Goal: Communication & Community: Answer question/provide support

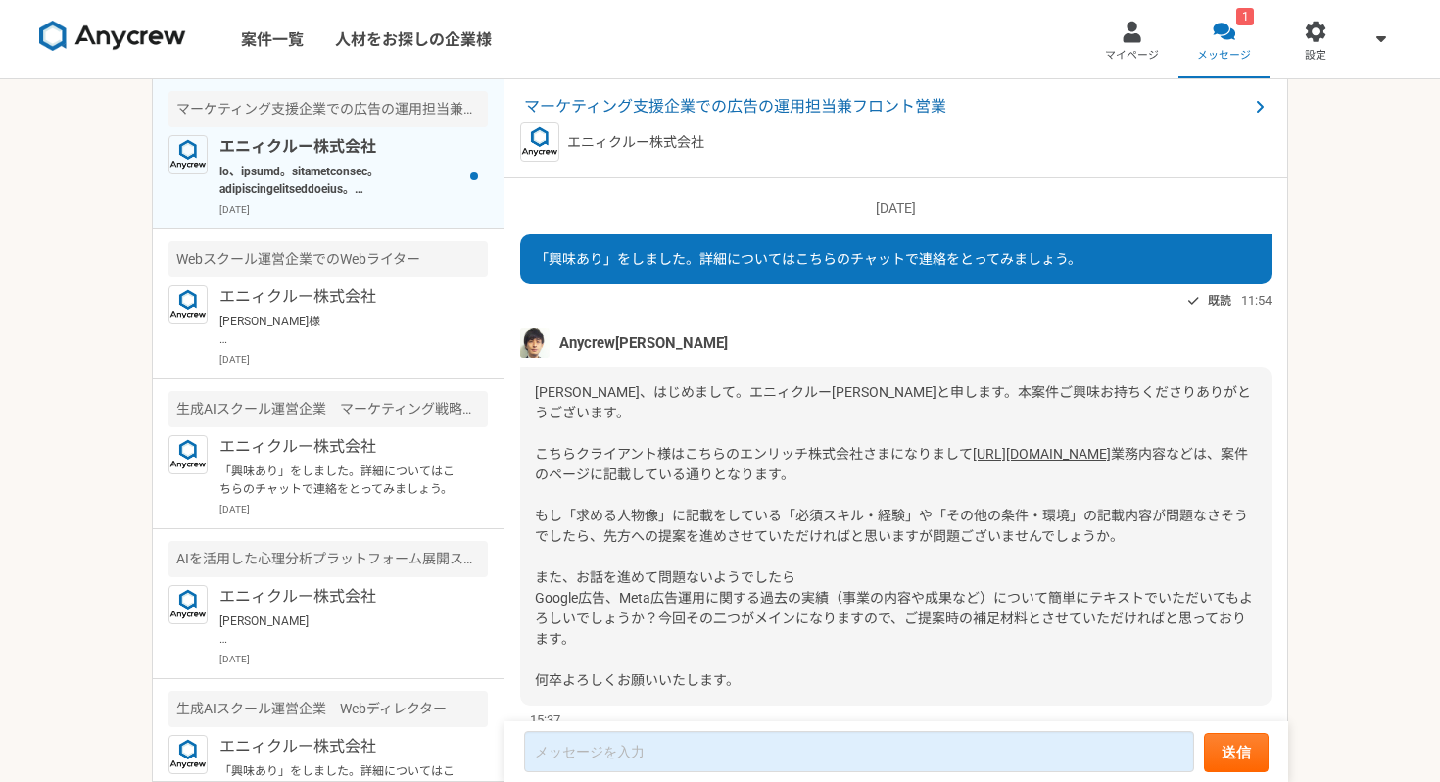
scroll to position [65, 0]
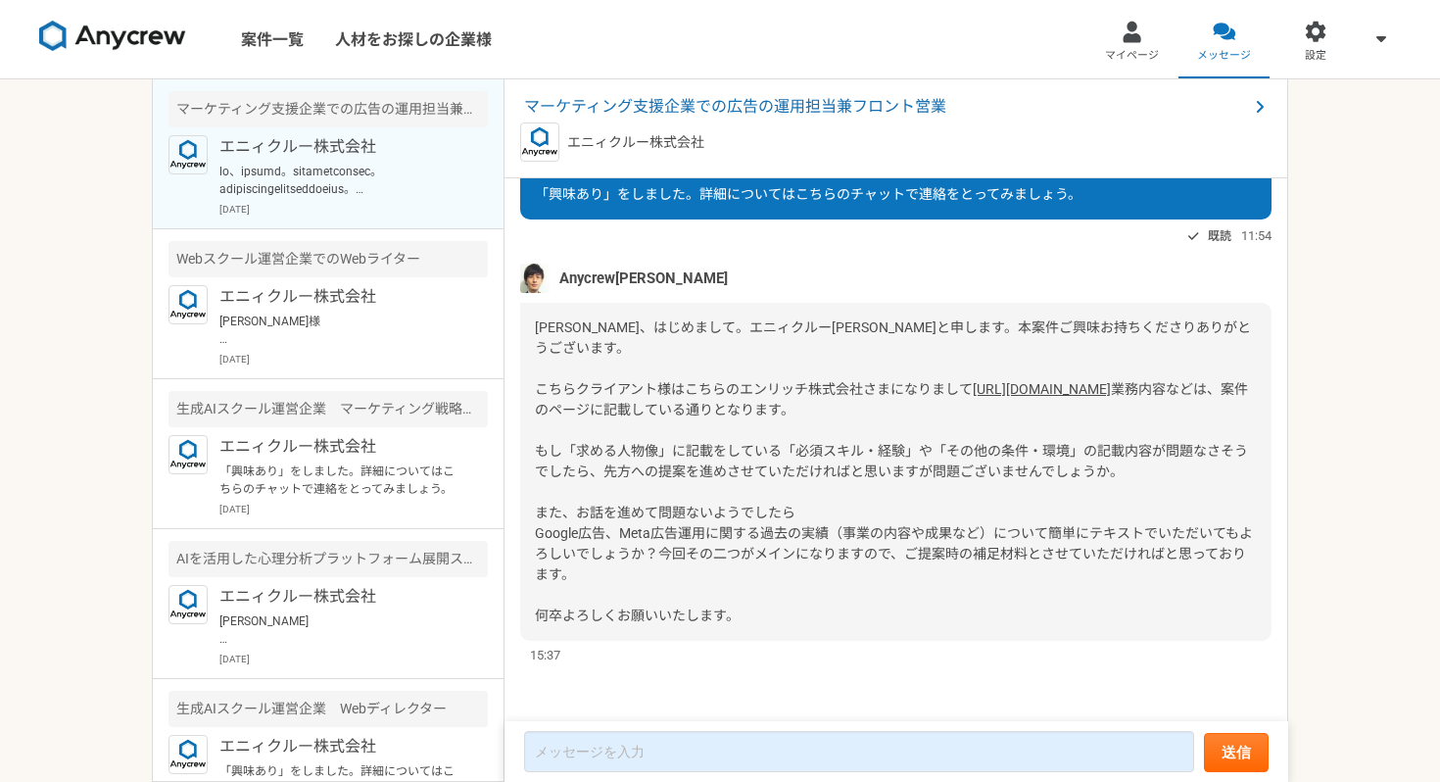
click at [973, 387] on link "[URL][DOMAIN_NAME]" at bounding box center [1042, 389] width 138 height 16
click at [769, 94] on div "マーケティング支援企業での広告の運用担当兼フロント営業 エニィクルー株式会社" at bounding box center [896, 128] width 784 height 99
click at [769, 101] on span "マーケティング支援企業での広告の運用担当兼フロント営業" at bounding box center [886, 107] width 724 height 24
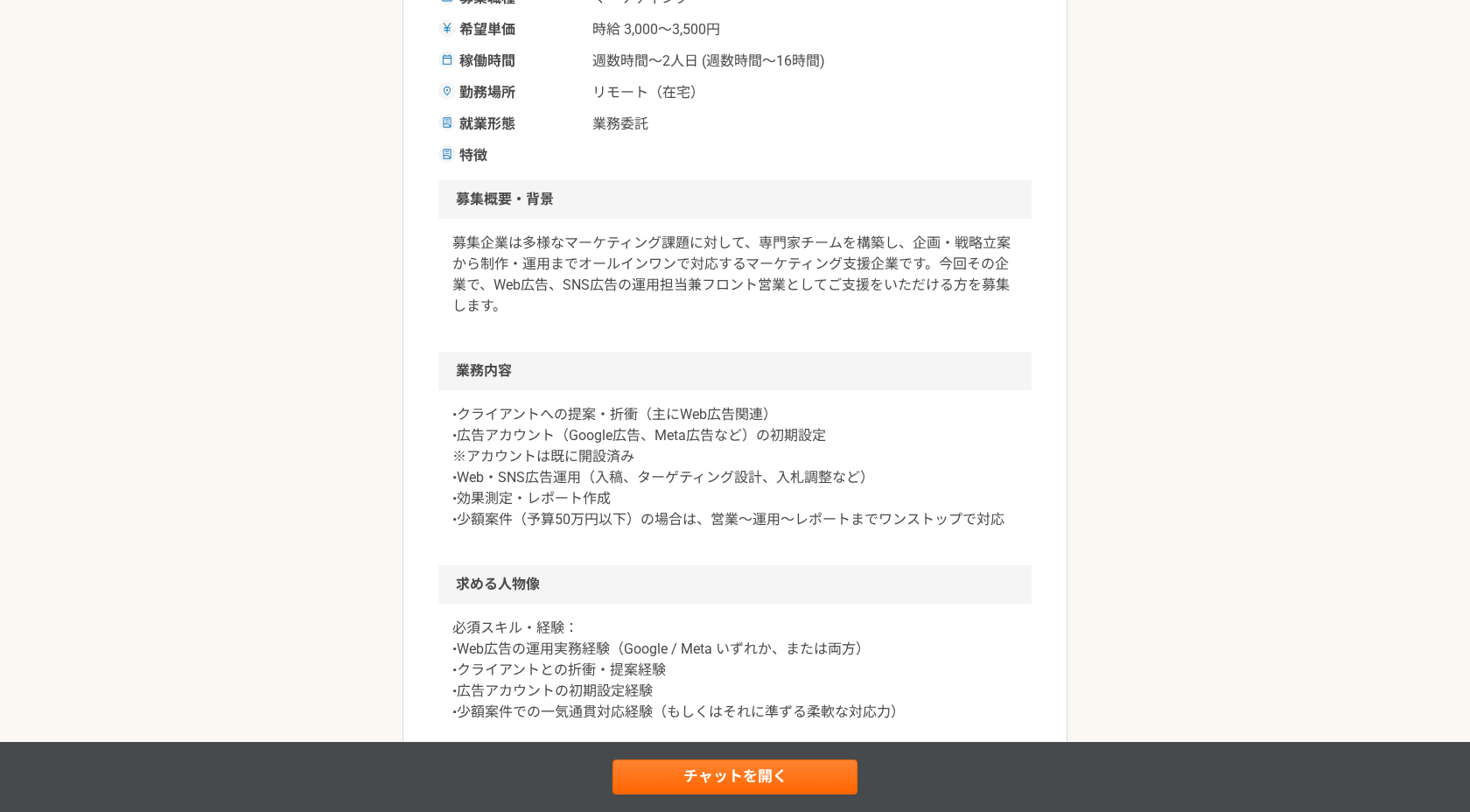
scroll to position [295, 0]
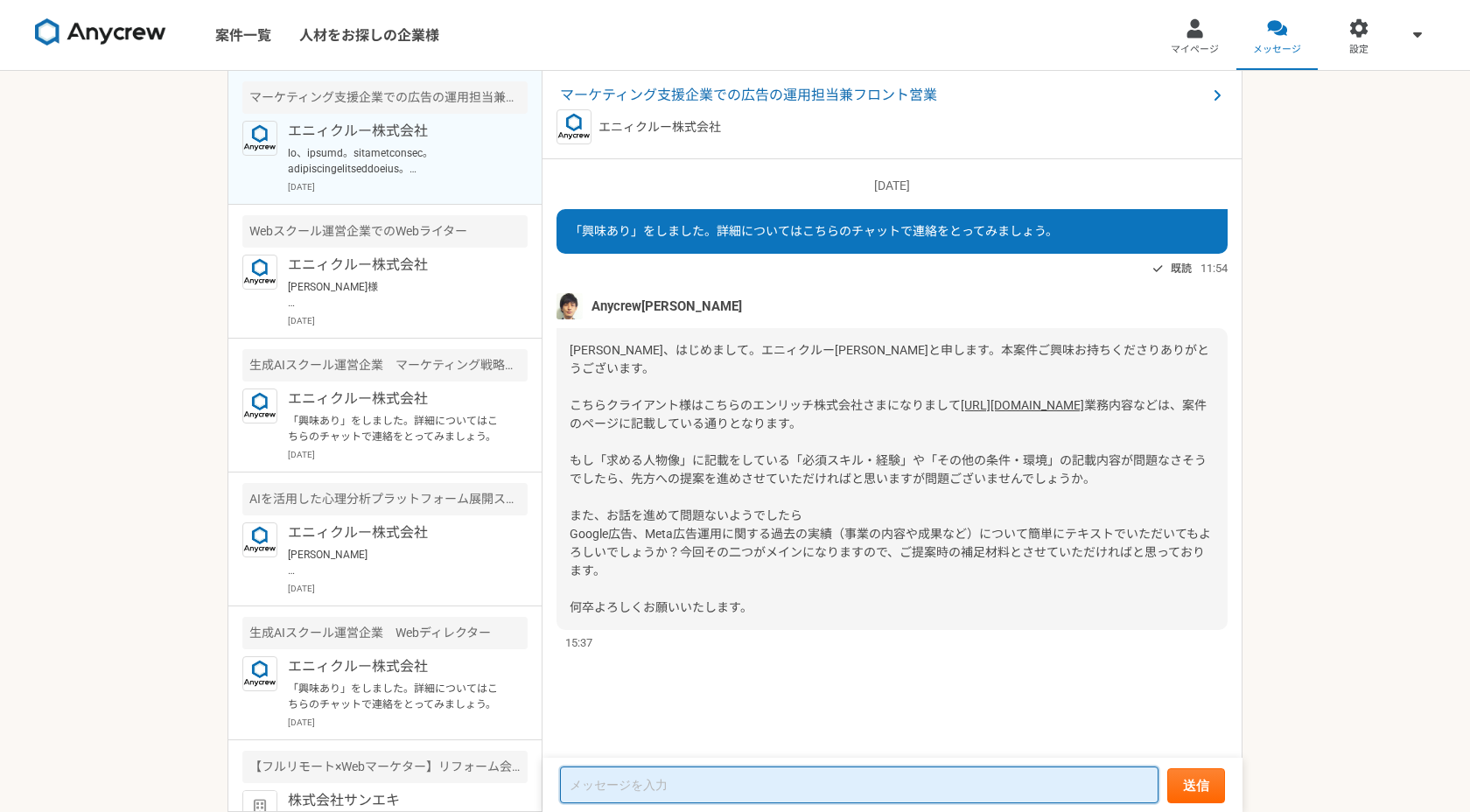
click at [643, 698] on textarea at bounding box center [860, 784] width 599 height 37
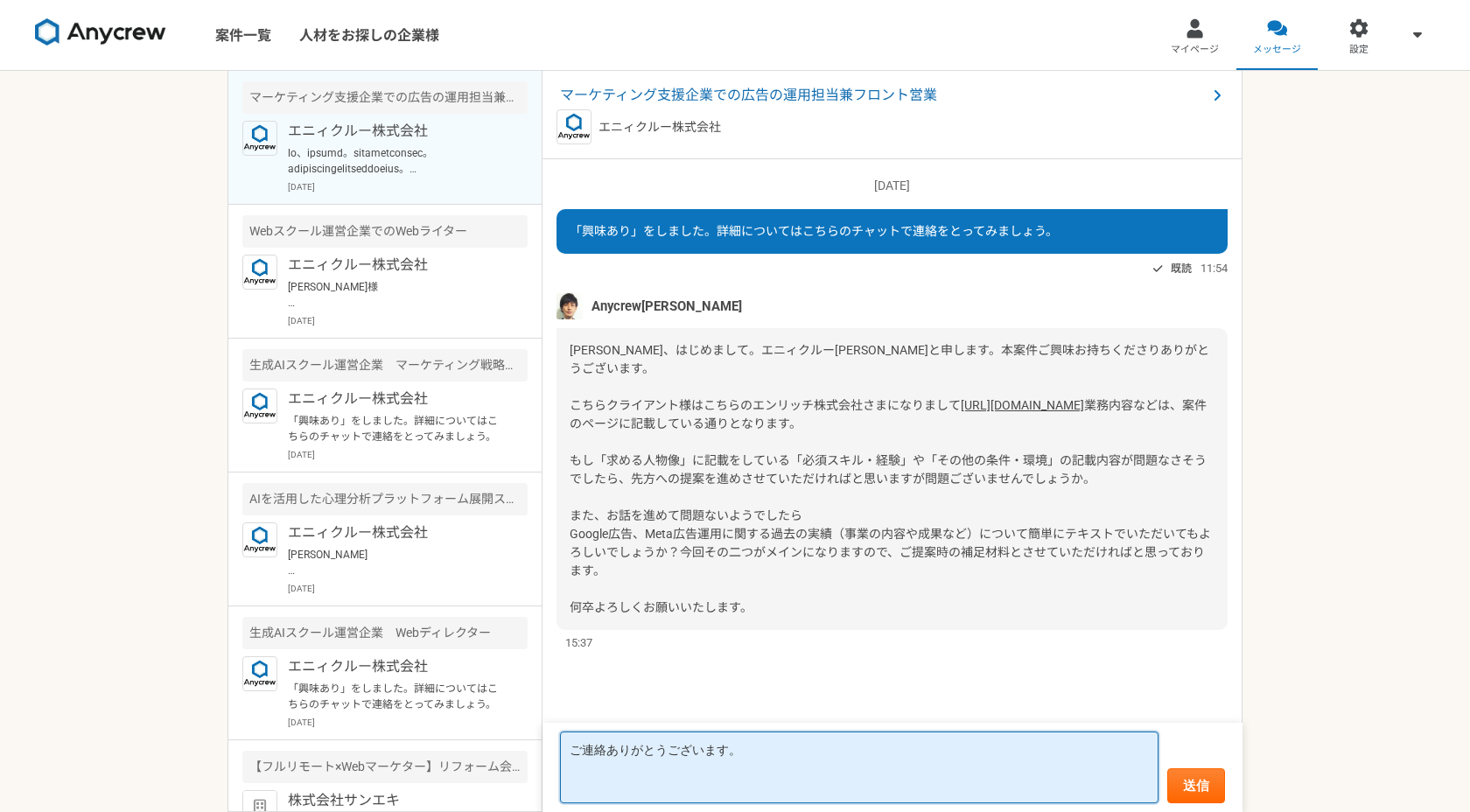
click at [573, 698] on textarea "ご連絡ありがとうございます。" at bounding box center [860, 767] width 599 height 71
click at [642, 698] on textarea "[PERSON_NAME]様 ご連絡ありがとうございます。" at bounding box center [860, 758] width 599 height 90
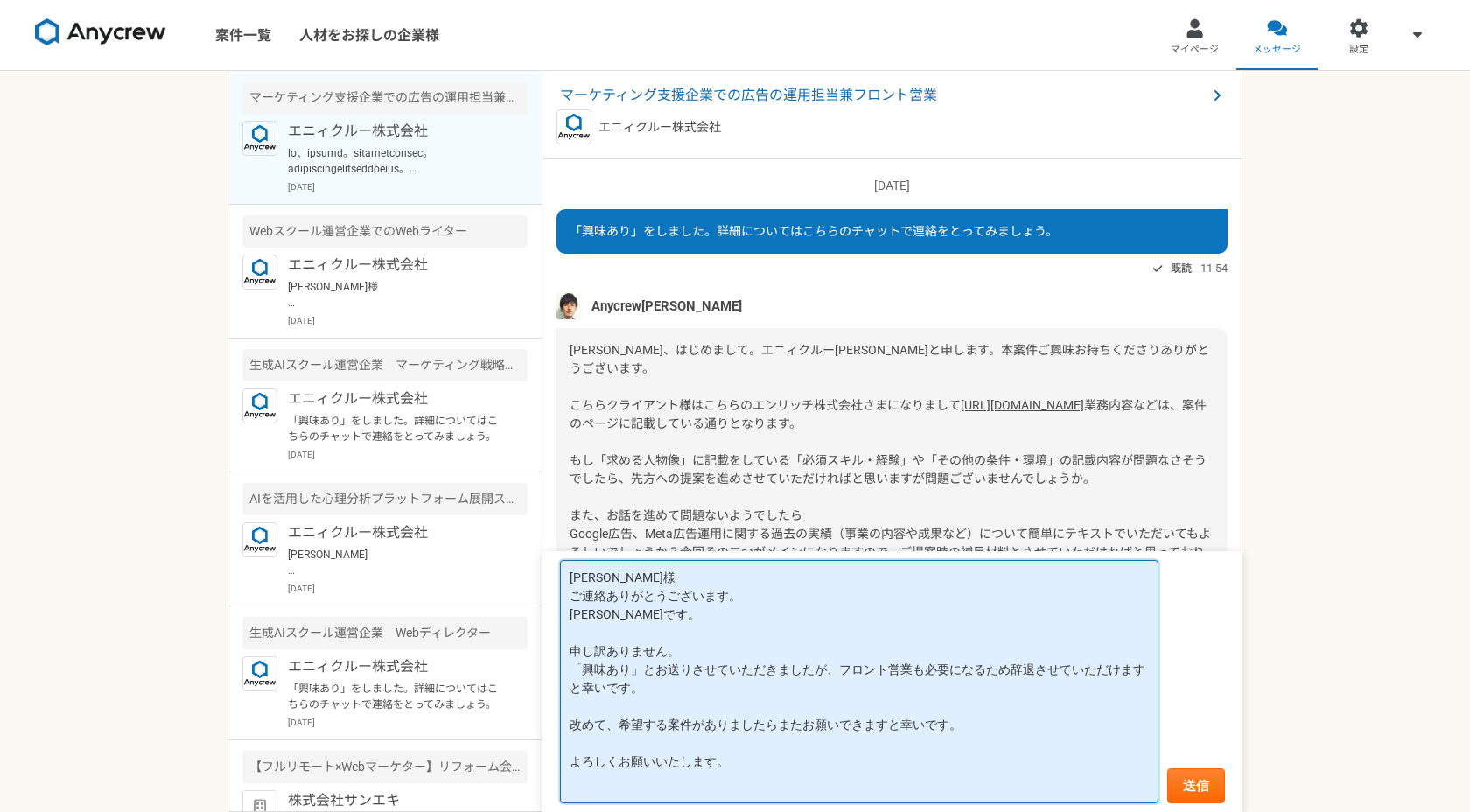
scroll to position [4, 0]
type textarea "[PERSON_NAME]様 ご連絡ありがとうございます。 [PERSON_NAME]です。 申し訳ありません。 「興味あり」とお送りさせていただきましたが、…"
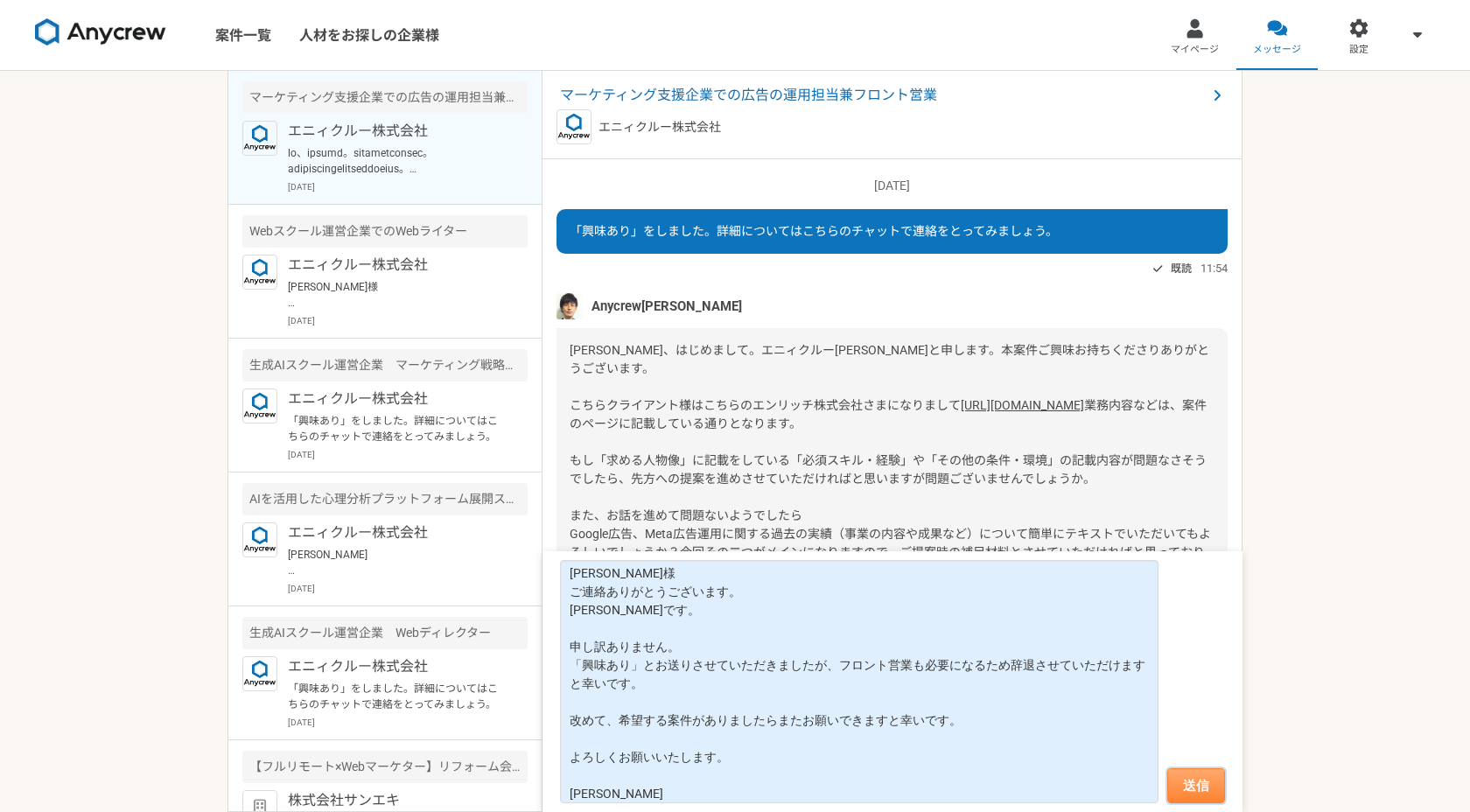
click at [1188, 698] on button "送信" at bounding box center [1197, 785] width 58 height 35
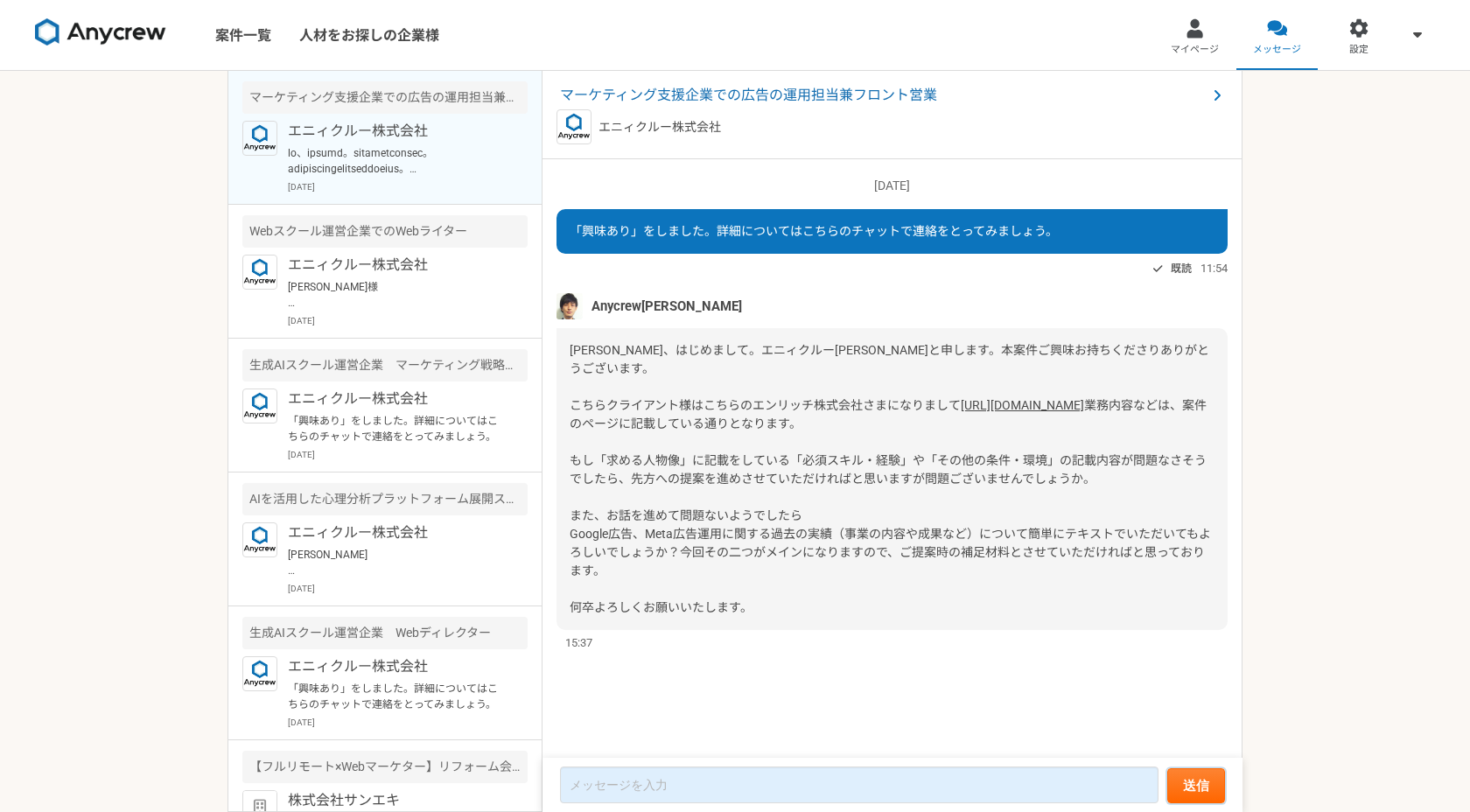
scroll to position [244, 0]
